Goal: Information Seeking & Learning: Learn about a topic

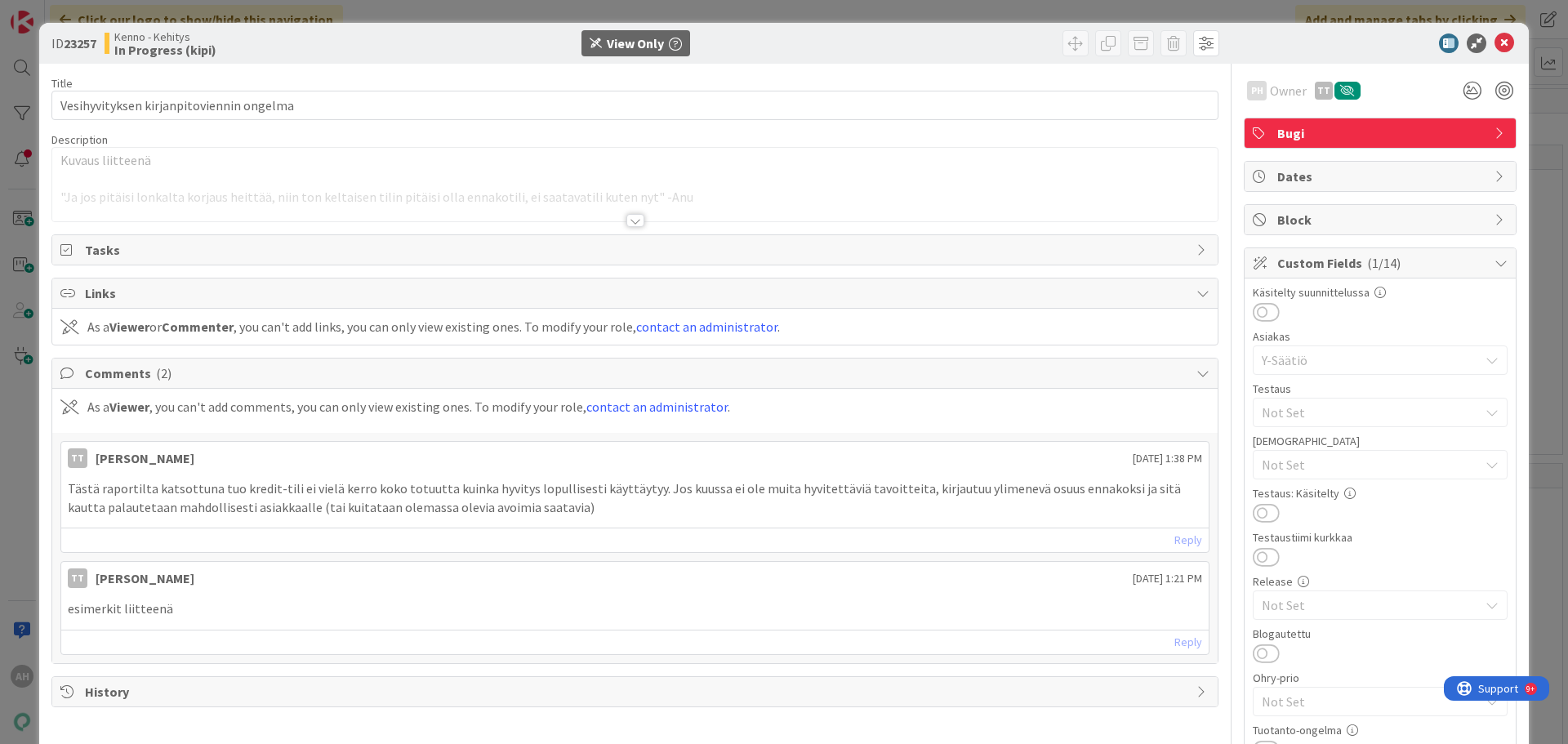
click at [634, 218] on div at bounding box center [635, 220] width 18 height 13
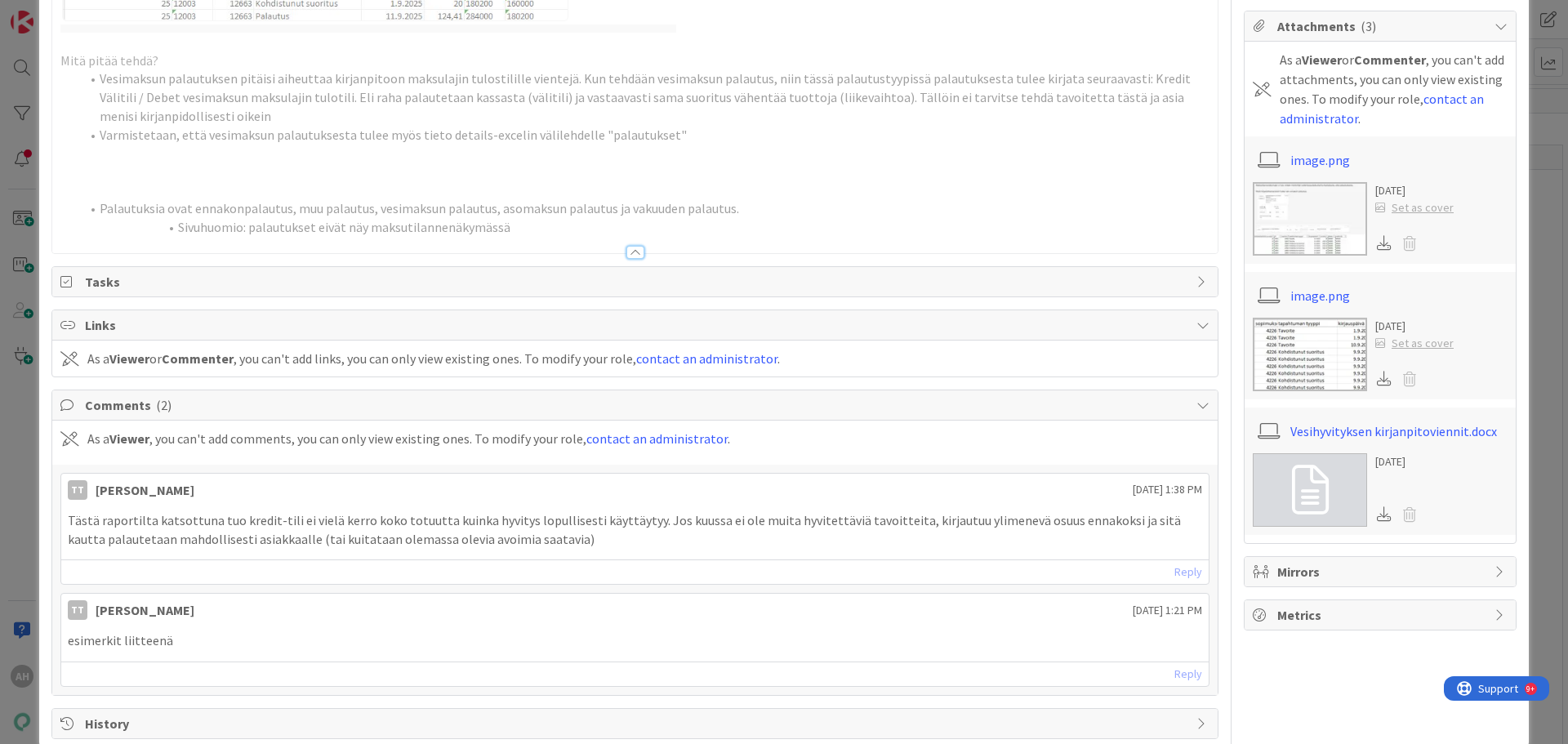
scroll to position [1007, 0]
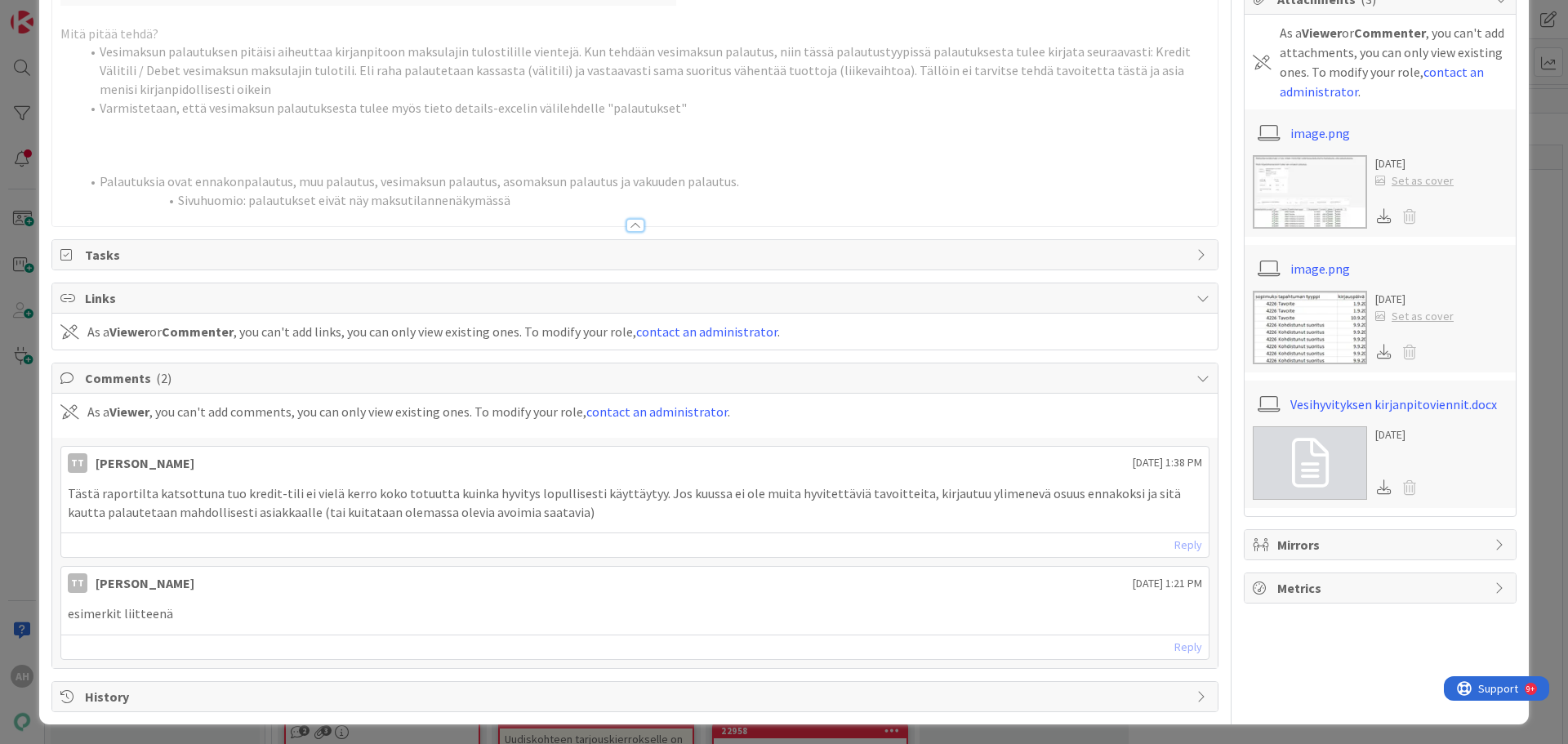
click at [1317, 202] on img at bounding box center [1309, 192] width 115 height 74
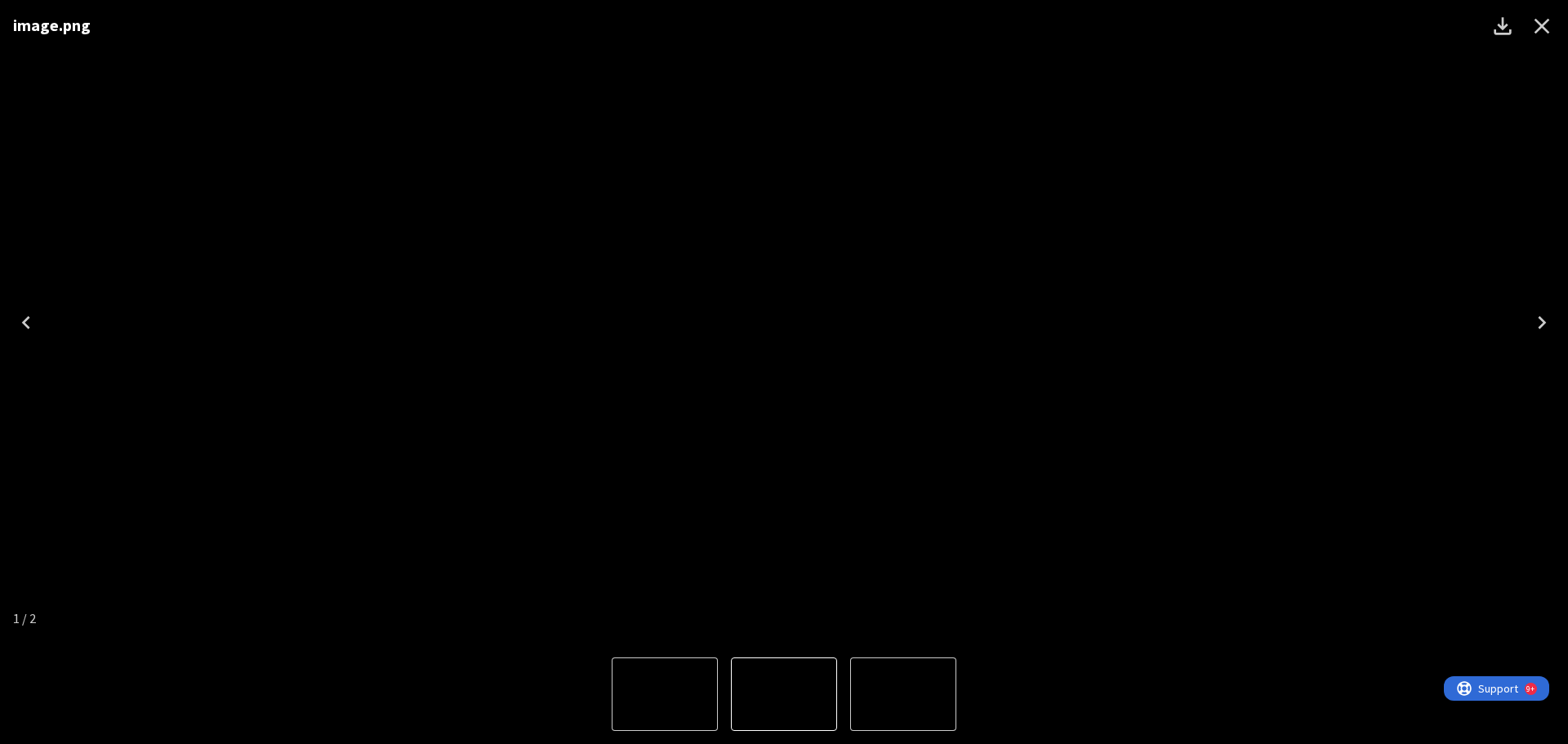
click at [1550, 325] on icon "Next" at bounding box center [1541, 321] width 26 height 26
click at [1543, 21] on icon "Close" at bounding box center [1541, 26] width 26 height 26
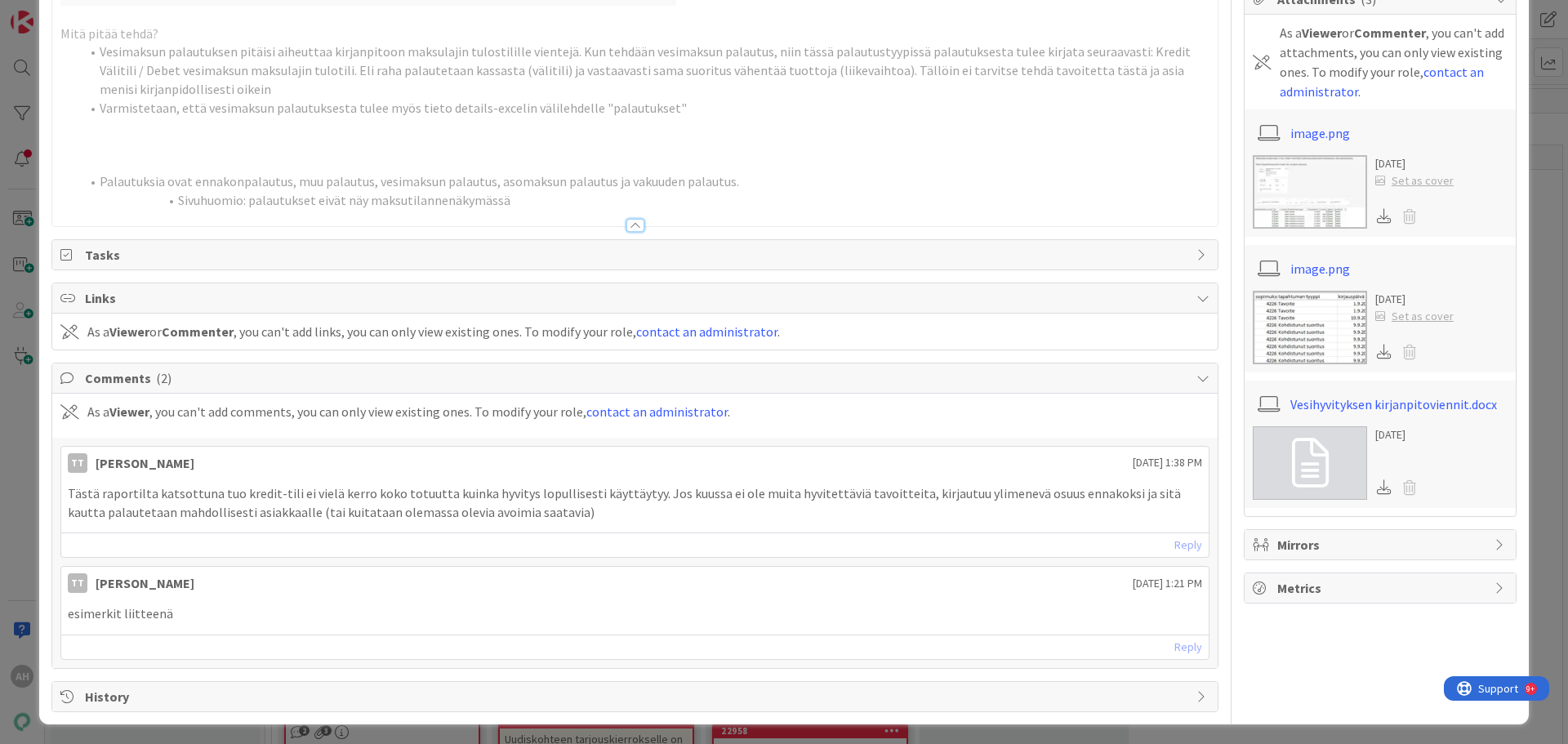
click at [626, 229] on div at bounding box center [635, 225] width 18 height 13
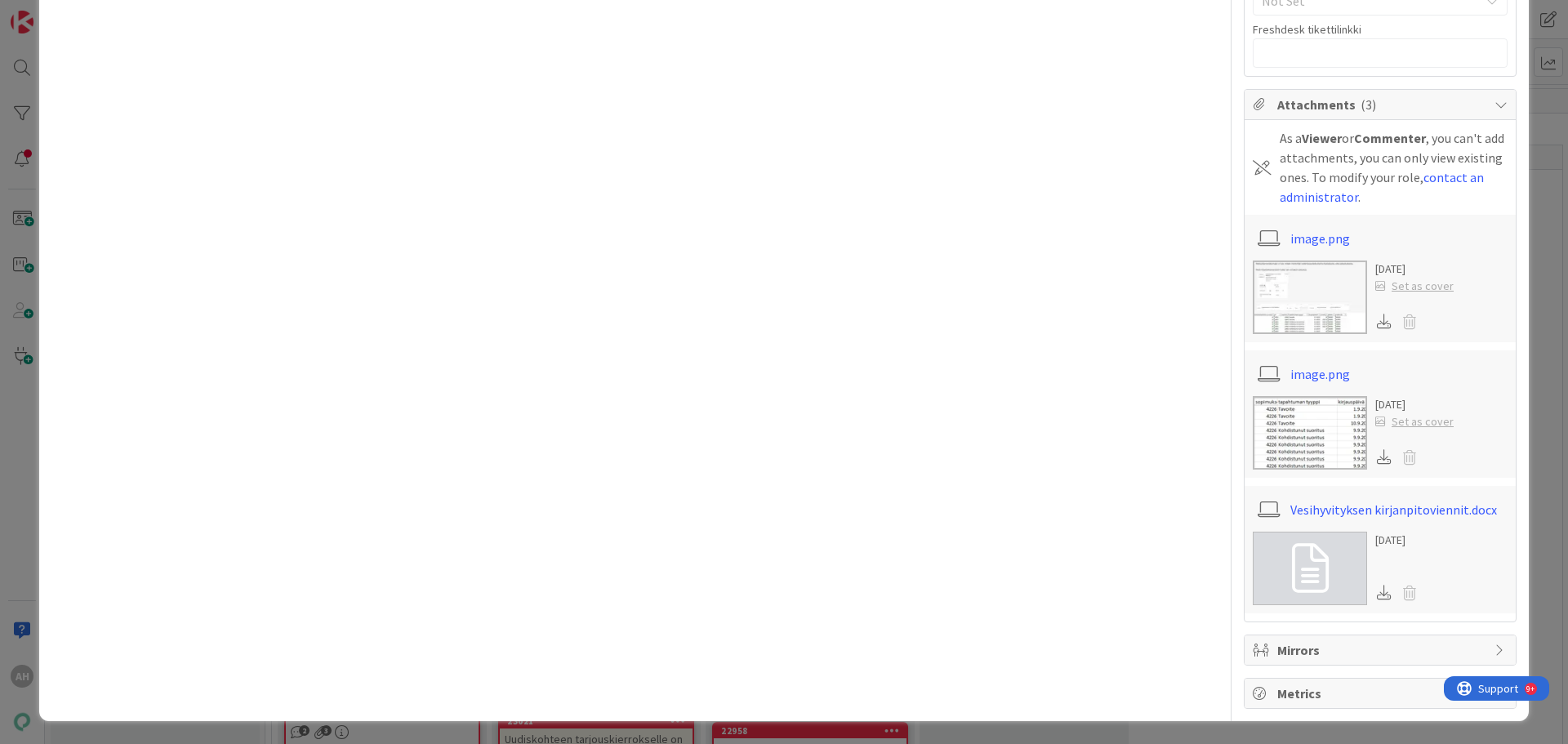
drag, startPoint x: 673, startPoint y: 358, endPoint x: 669, endPoint y: 459, distance: 101.1
drag, startPoint x: 654, startPoint y: 210, endPoint x: 428, endPoint y: 762, distance: 596.5
click at [428, 743] on html "AH Click our logo to show/hide this navigation Add and manage tabs by clicking …" at bounding box center [784, 372] width 1568 height 744
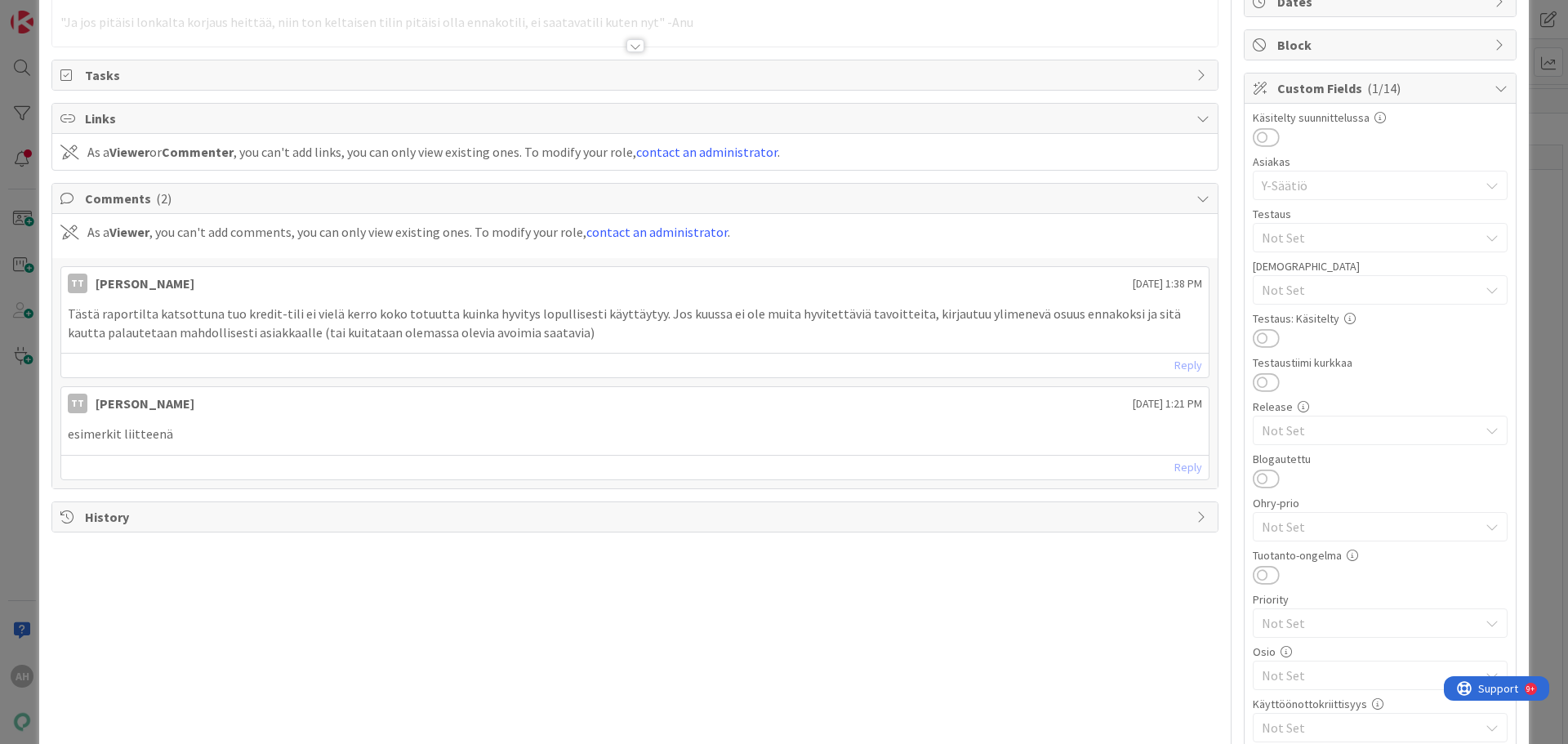
scroll to position [0, 0]
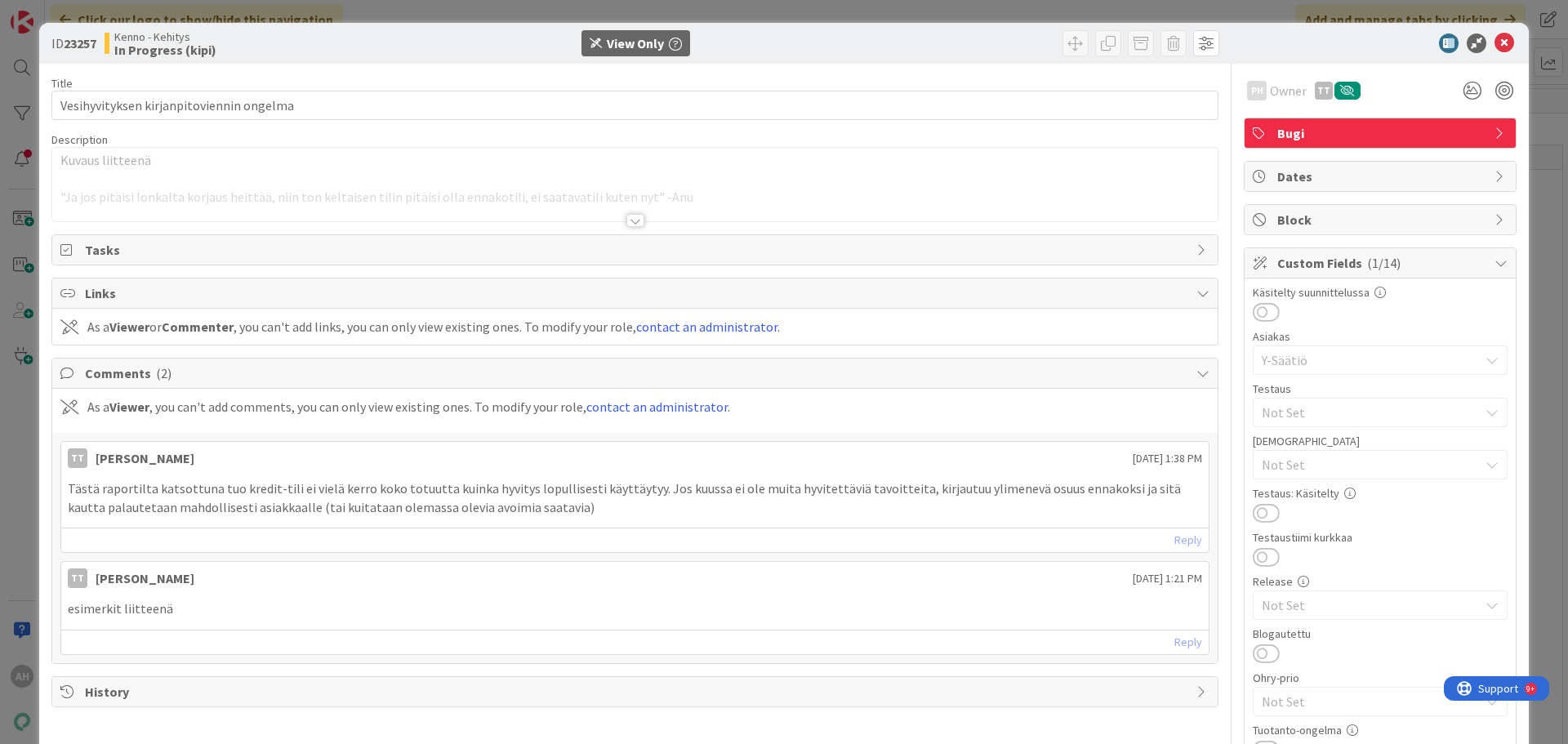
click at [631, 220] on div at bounding box center [635, 220] width 18 height 13
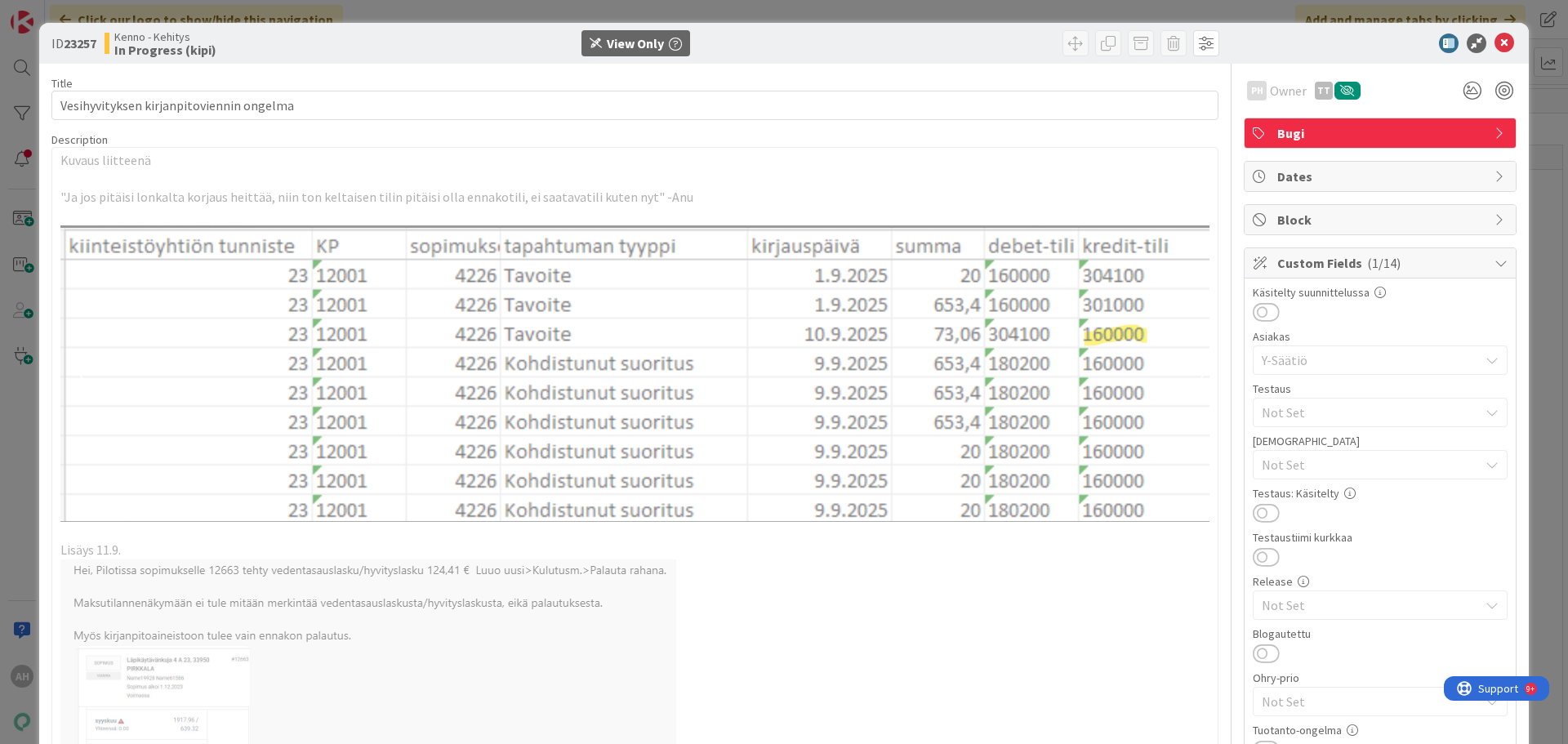
drag, startPoint x: 641, startPoint y: 343, endPoint x: 638, endPoint y: 281, distance: 62.1
click at [638, 281] on img at bounding box center [635, 374] width 1150 height 297
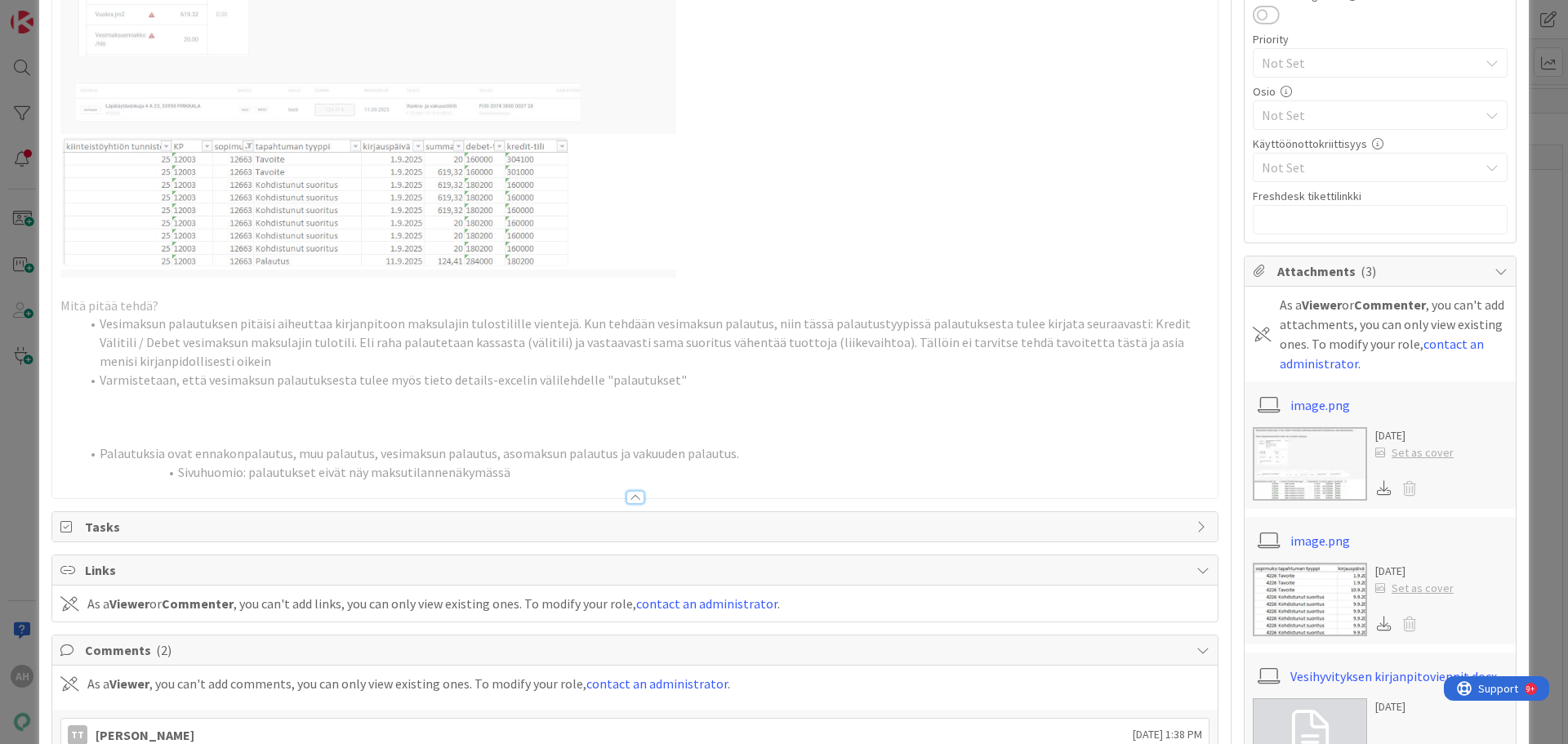
scroll to position [750, 0]
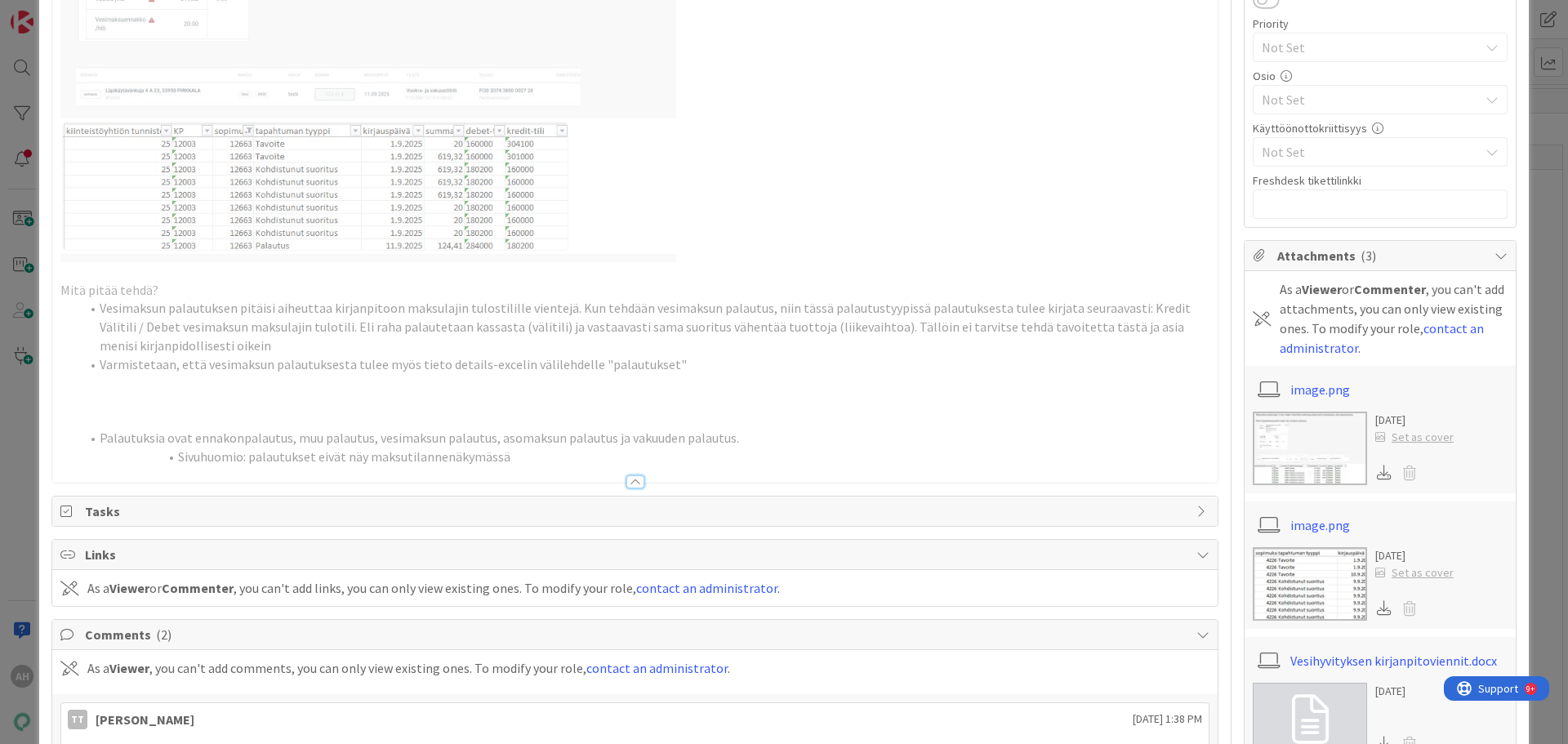
click at [1288, 447] on img at bounding box center [1309, 447] width 115 height 74
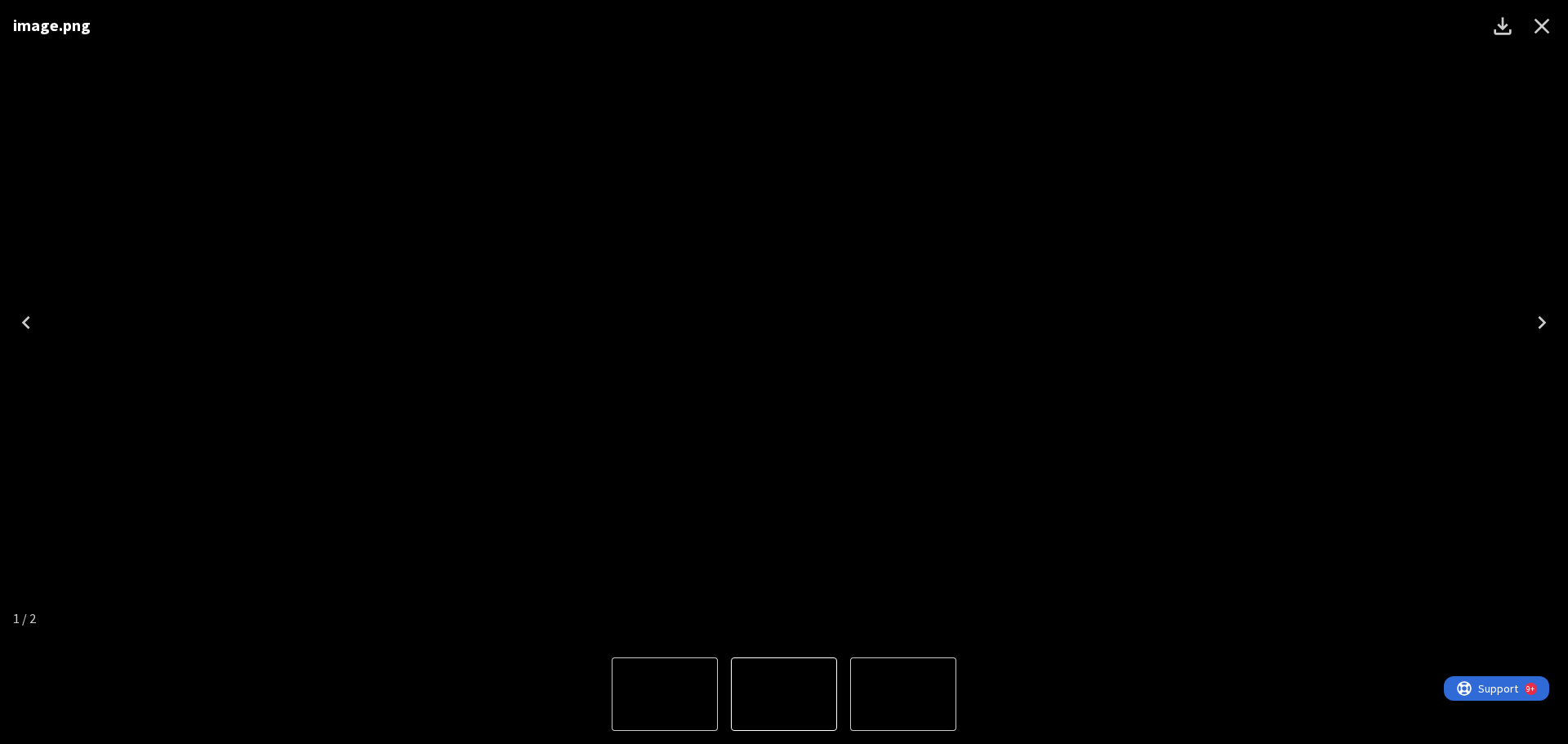
click at [1540, 324] on icon "Next" at bounding box center [1541, 321] width 26 height 26
click at [4, 360] on div "image.png" at bounding box center [784, 321] width 1568 height 644
click at [35, 329] on icon "Previous" at bounding box center [26, 321] width 26 height 26
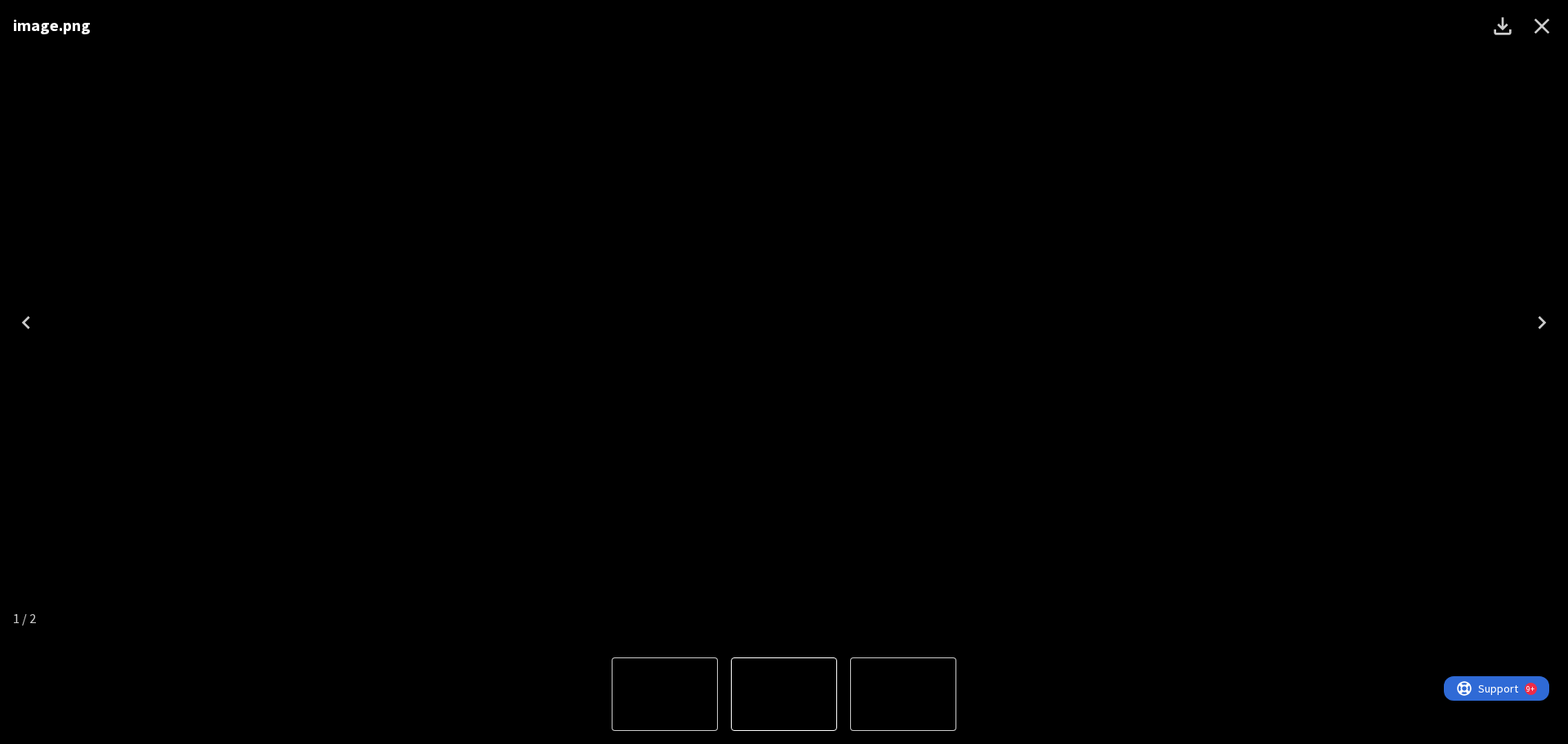
click at [35, 329] on icon "Previous" at bounding box center [26, 321] width 26 height 26
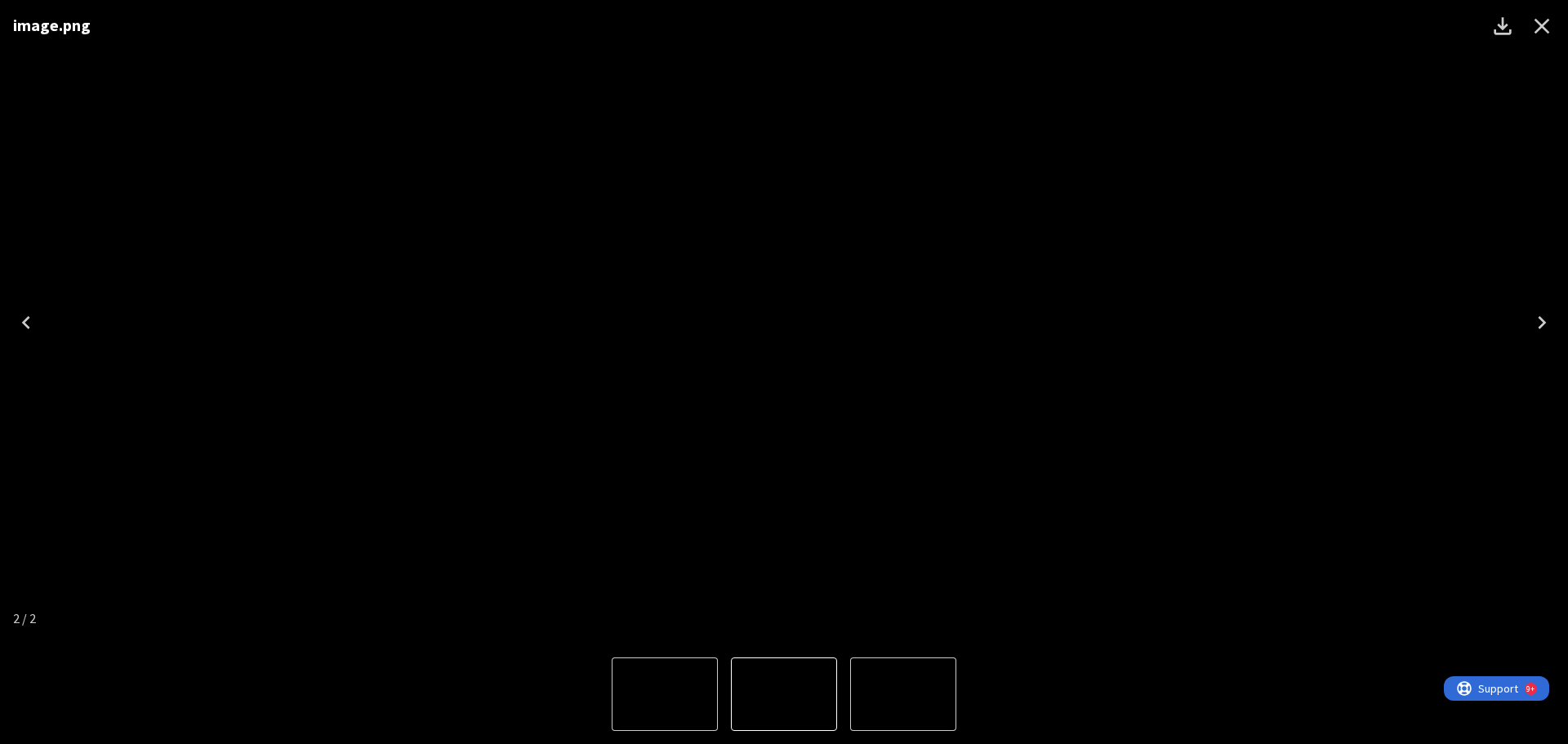
click at [35, 329] on icon "Previous" at bounding box center [26, 321] width 26 height 26
click at [1540, 22] on icon "Close" at bounding box center [1541, 26] width 26 height 26
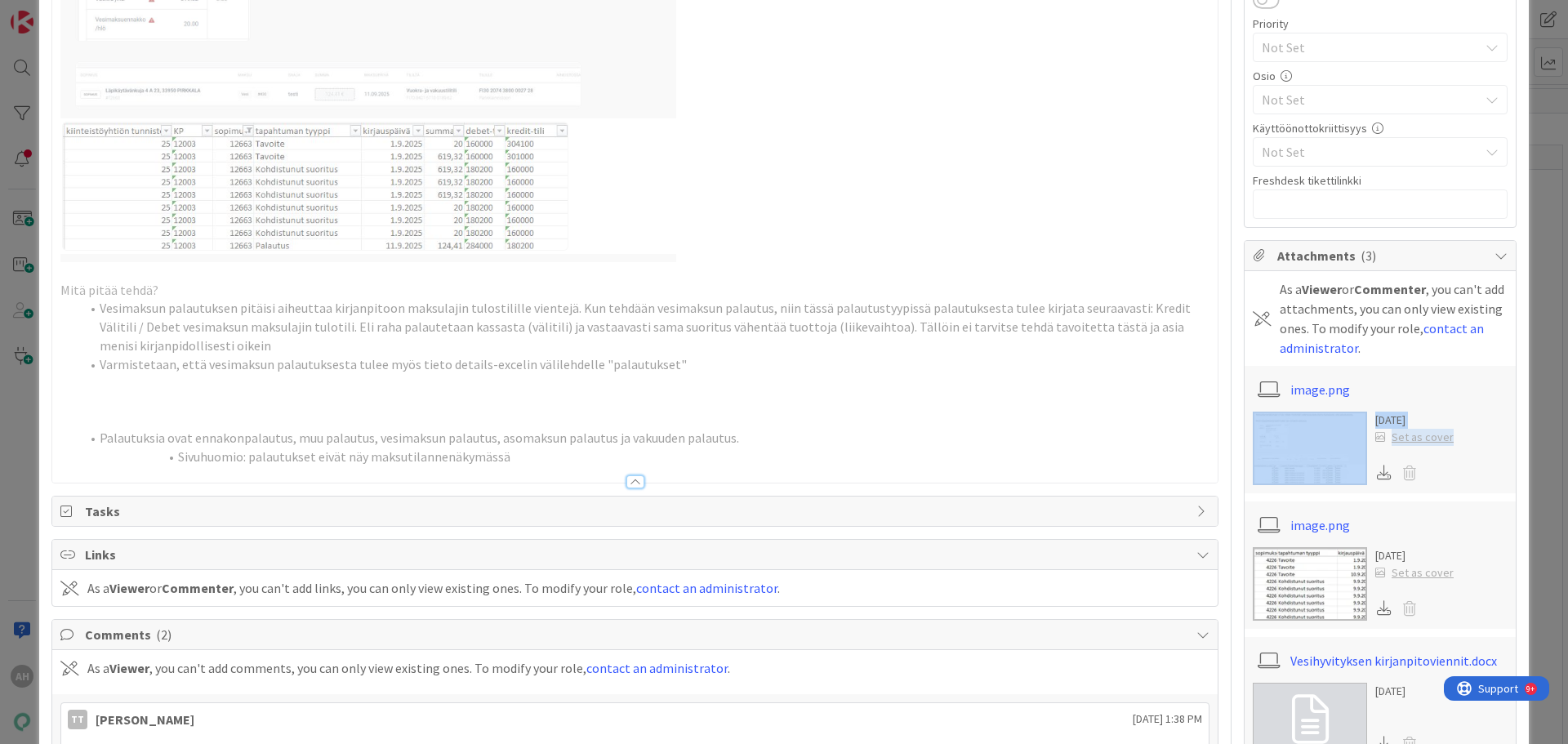
drag, startPoint x: 1556, startPoint y: 470, endPoint x: 1543, endPoint y: 396, distance: 75.1
click at [1543, 396] on div "ID 23257 Kenno - Kehitys In Progress (kipi) View Only Title 40 / 128 Vesihyvity…" at bounding box center [784, 372] width 1568 height 744
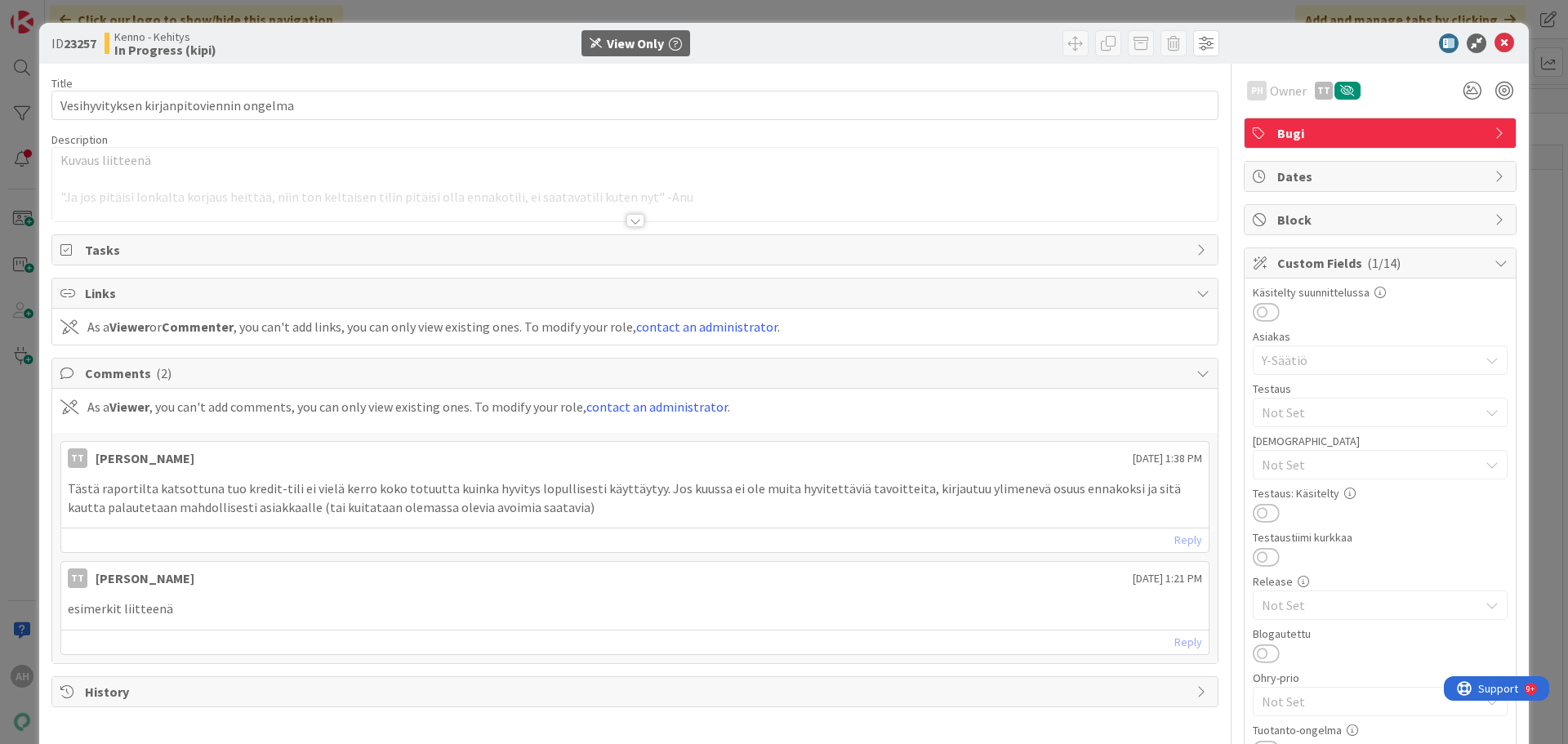
click at [630, 218] on div at bounding box center [635, 220] width 18 height 13
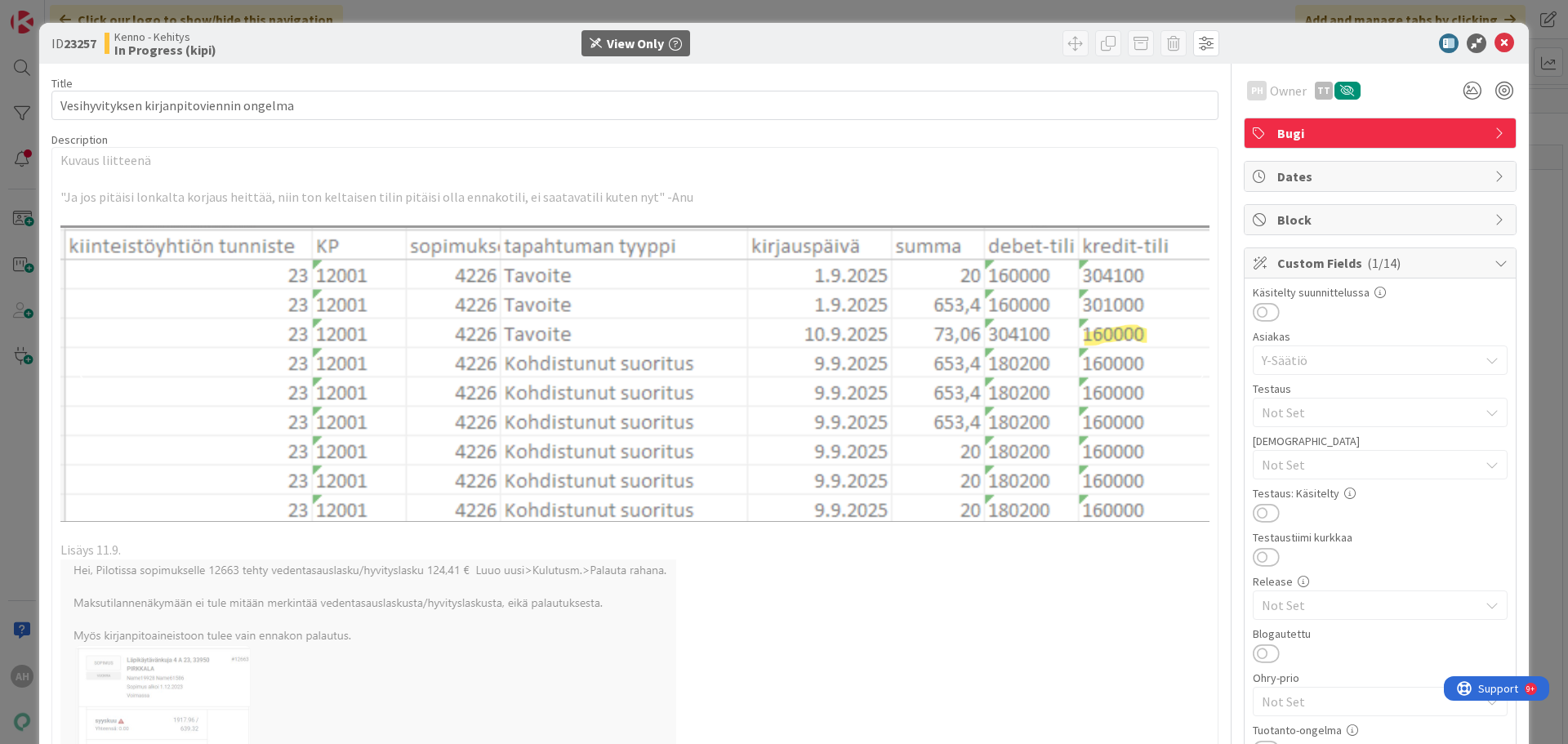
click at [996, 512] on img at bounding box center [635, 374] width 1150 height 297
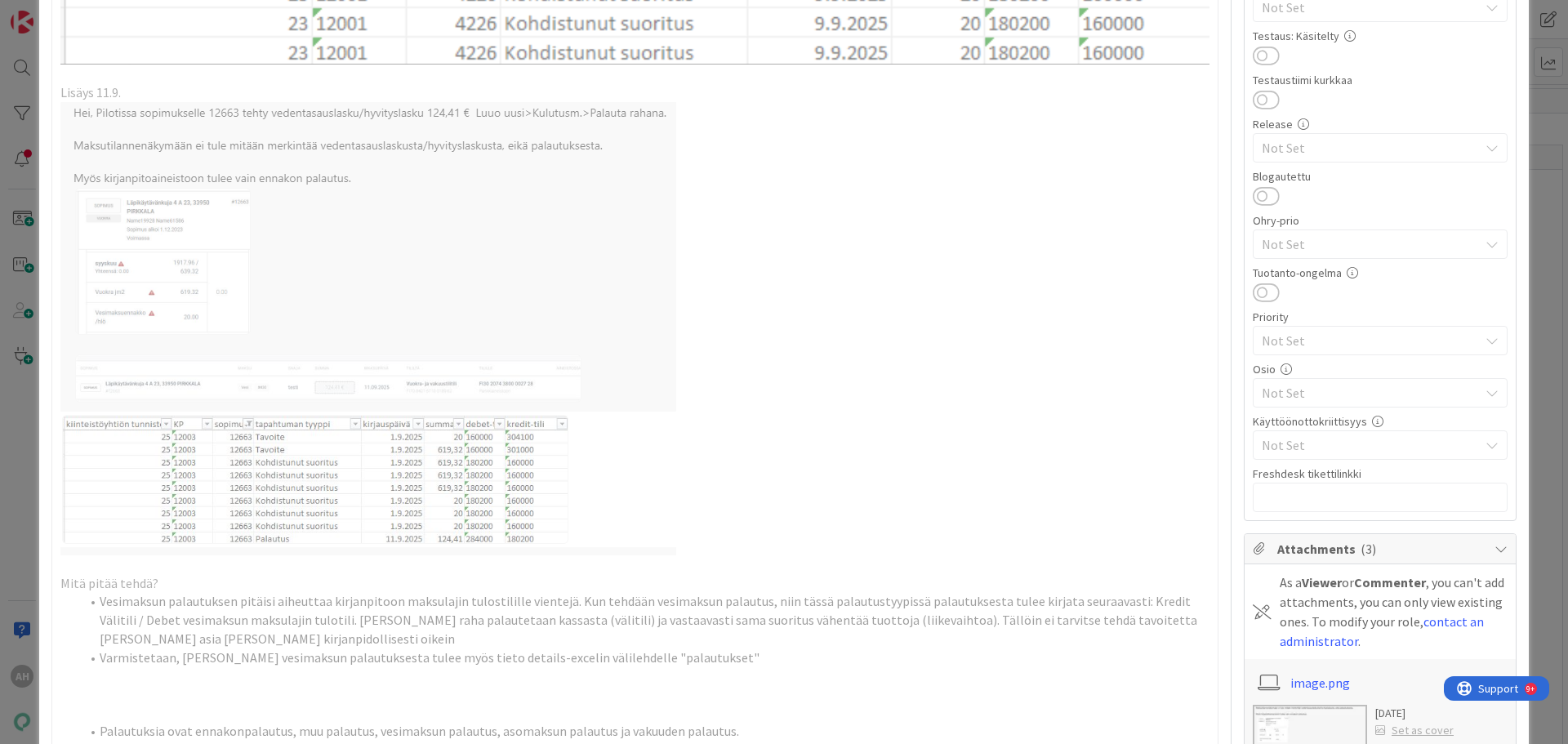
scroll to position [227, 0]
